Goal: Feedback & Contribution: Leave review/rating

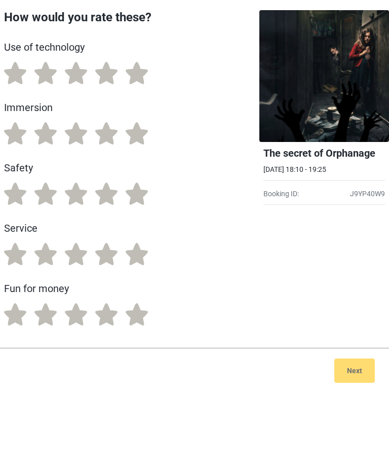
click at [129, 191] on label "5" at bounding box center [137, 193] width 22 height 22
radio input "true"
click at [134, 255] on label "5" at bounding box center [137, 254] width 22 height 22
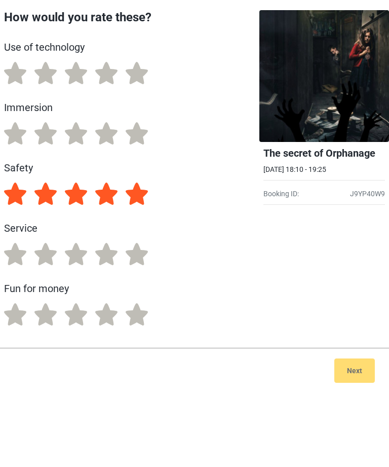
radio input "true"
click at [139, 315] on label "5" at bounding box center [137, 314] width 22 height 22
radio input "true"
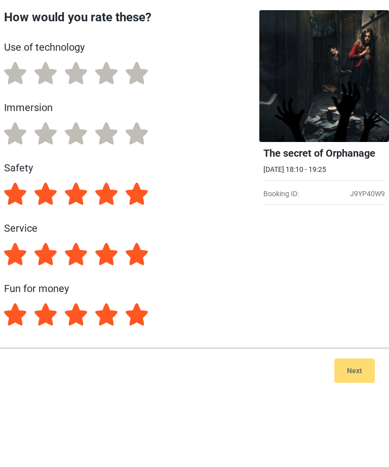
click at [103, 68] on label "4" at bounding box center [106, 73] width 22 height 22
radio input "true"
click at [107, 134] on label "4" at bounding box center [106, 133] width 22 height 22
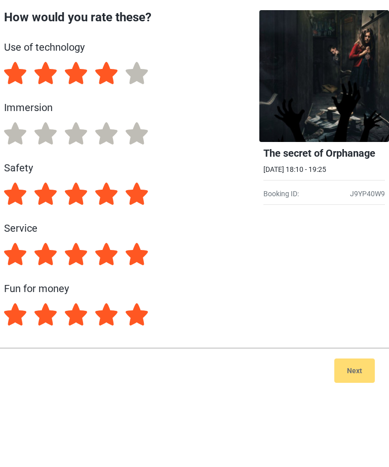
radio input "true"
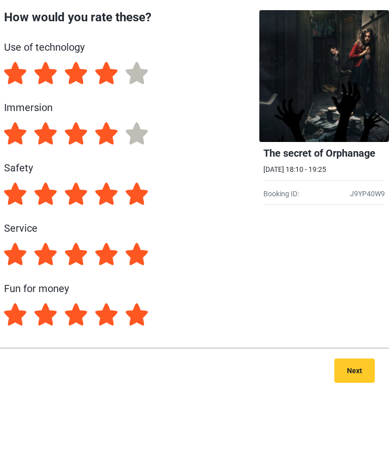
click at [360, 371] on button "Next" at bounding box center [354, 370] width 41 height 24
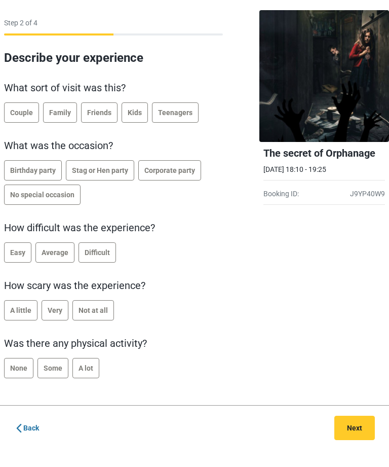
click at [53, 116] on span "Family" at bounding box center [60, 112] width 22 height 8
click at [59, 197] on span "No special occasion" at bounding box center [42, 195] width 64 height 8
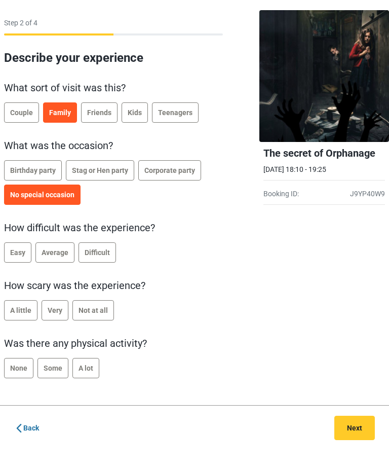
click at [52, 247] on label "Average" at bounding box center [54, 252] width 39 height 20
click at [52, 374] on label "Some" at bounding box center [52, 368] width 31 height 20
click at [14, 307] on span "A little" at bounding box center [20, 310] width 21 height 8
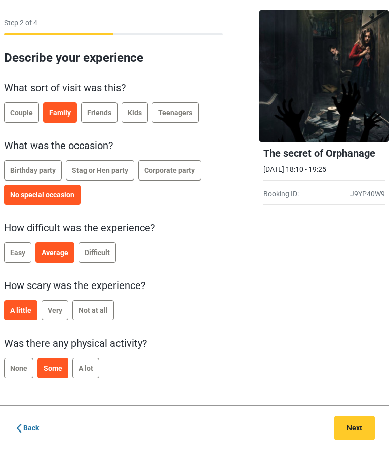
click at [355, 431] on button "Next" at bounding box center [354, 428] width 41 height 24
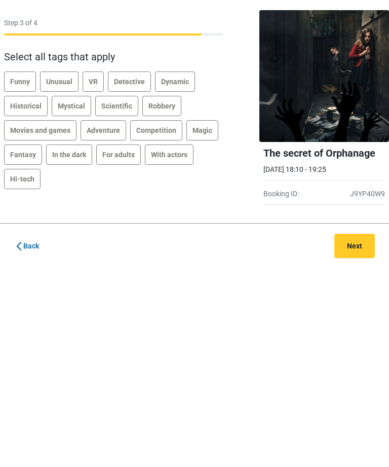
click at [65, 74] on label "Unusual" at bounding box center [59, 81] width 39 height 20
click at [71, 105] on span "Mystical" at bounding box center [71, 106] width 27 height 8
click at [105, 133] on span "Adventure" at bounding box center [103, 130] width 33 height 8
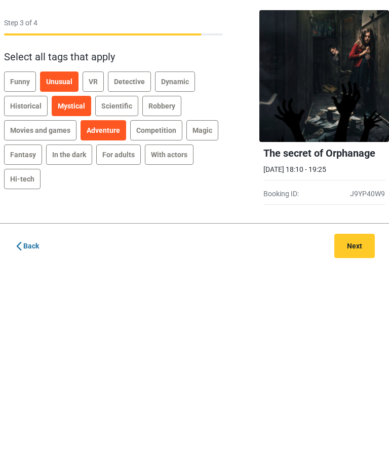
click at [26, 155] on span "Fantasy" at bounding box center [23, 155] width 26 height 8
click at [22, 80] on span "Funny" at bounding box center [20, 82] width 20 height 8
click at [183, 84] on span "Dynamic" at bounding box center [175, 82] width 28 height 8
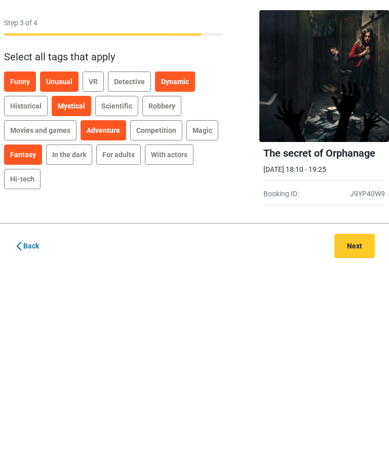
click at [71, 156] on span "In the dark" at bounding box center [69, 155] width 34 height 8
click at [123, 159] on label "For adults" at bounding box center [118, 154] width 45 height 20
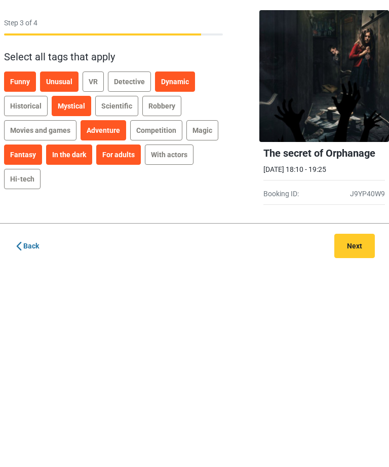
click at [29, 156] on span "Fantasy" at bounding box center [23, 155] width 26 height 8
click at [29, 155] on span "Fantasy" at bounding box center [23, 155] width 26 height 8
click at [357, 244] on button "Next" at bounding box center [354, 246] width 41 height 24
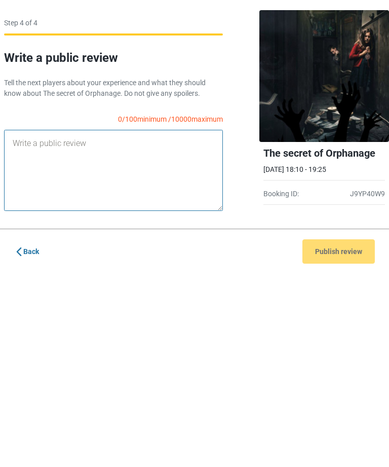
click at [60, 156] on textarea at bounding box center [113, 170] width 219 height 81
click at [114, 142] on textarea "I bit difficult to hear what was the children/adolts said, but very" at bounding box center [113, 170] width 219 height 81
click at [44, 157] on textarea "I bit difficult to hear what the children/adolts said, but very" at bounding box center [113, 170] width 219 height 81
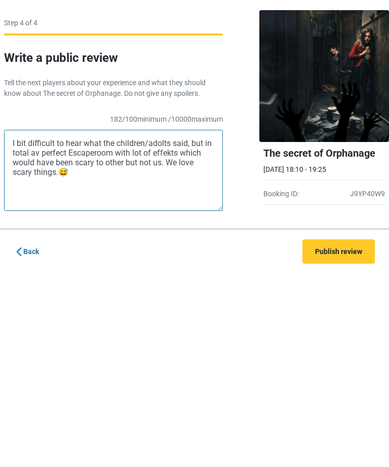
type textarea "I bit difficult to hear what the children/adolts said, but in total av perfect …"
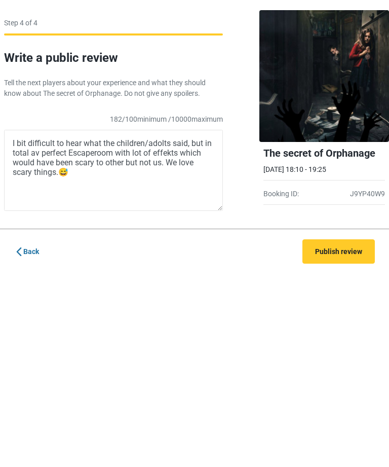
click at [349, 249] on button "Publish review" at bounding box center [339, 251] width 72 height 24
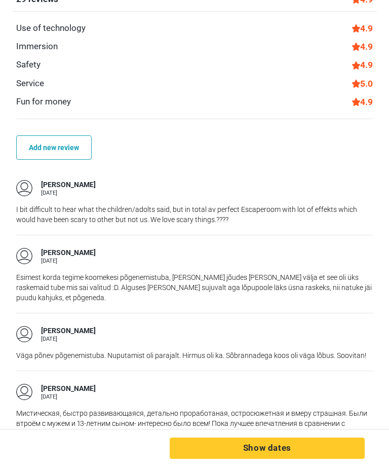
scroll to position [666, 0]
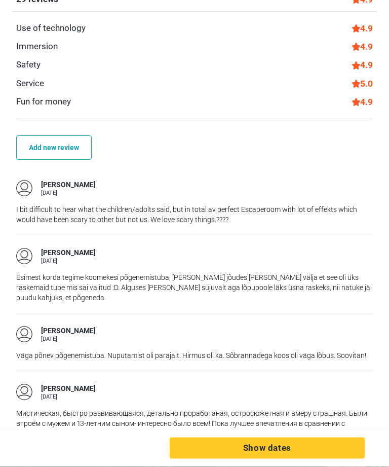
click at [83, 212] on p "I bit difficult to hear what the children/adolts said, but in total av perfect …" at bounding box center [194, 215] width 357 height 20
click at [92, 201] on div "[PERSON_NAME] [DATE] I bit difficult to hear what the children/adolts said, but…" at bounding box center [194, 201] width 357 height 67
click at [55, 191] on div "[DATE]" at bounding box center [68, 194] width 55 height 6
click at [28, 189] on div at bounding box center [24, 188] width 16 height 16
click at [213, 216] on p "I bit difficult to hear what the children/adolts said, but in total av perfect …" at bounding box center [194, 215] width 357 height 20
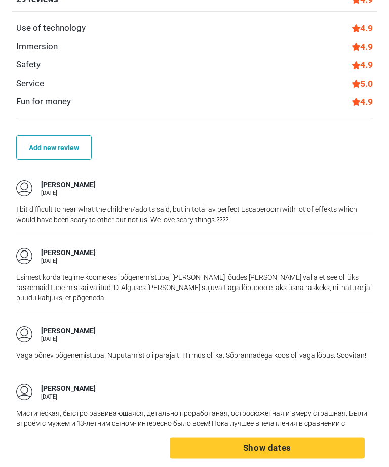
click at [61, 192] on div "29 September" at bounding box center [68, 194] width 55 height 6
click at [28, 195] on div at bounding box center [24, 188] width 16 height 16
click at [87, 213] on p "I bit difficult to hear what the children/adolts said, but in total av perfect …" at bounding box center [194, 215] width 357 height 20
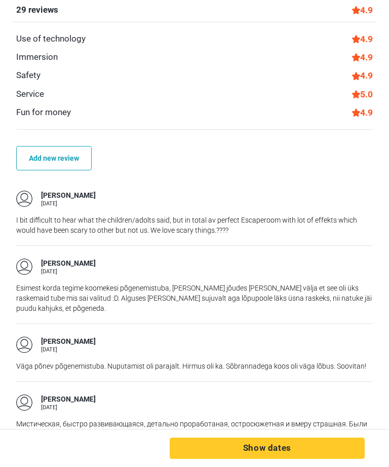
scroll to position [655, 0]
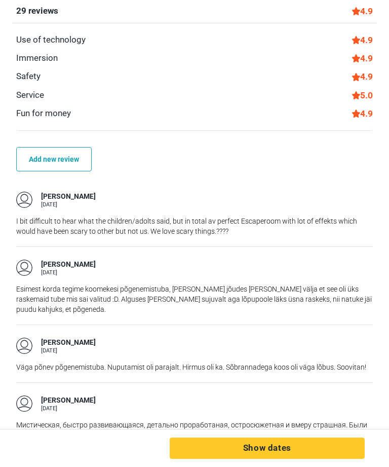
click at [194, 219] on p "I bit difficult to hear what the children/adolts said, but in total av perfect …" at bounding box center [194, 226] width 357 height 20
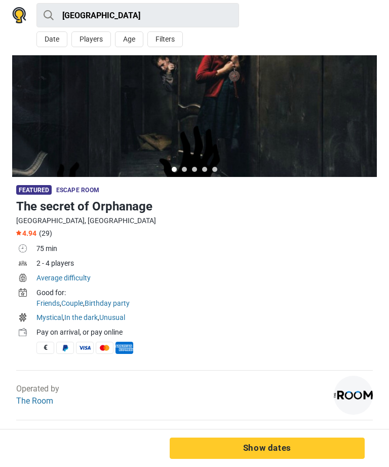
scroll to position [0, 0]
